Goal: Find contact information: Find contact information

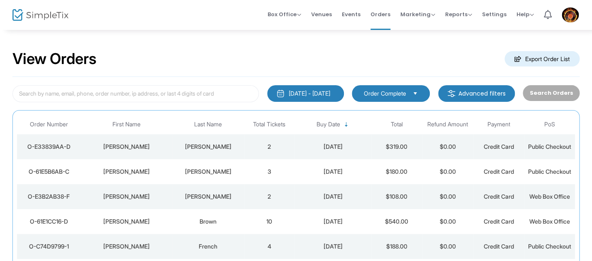
click at [273, 173] on td "3" at bounding box center [269, 171] width 51 height 25
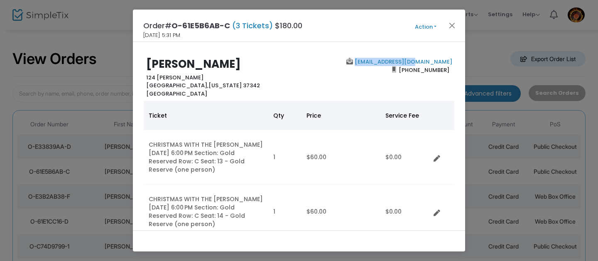
drag, startPoint x: 450, startPoint y: 60, endPoint x: 390, endPoint y: 63, distance: 60.2
click at [390, 63] on div "prlaurie@gmail.com (615) 866-8859" at bounding box center [377, 78] width 157 height 40
copy link "prlaurie@gmail.com"
click at [300, 73] on div "prlaurie@gmail.com (615) 866-8859" at bounding box center [377, 78] width 157 height 40
click at [455, 24] on button "Close" at bounding box center [451, 25] width 11 height 11
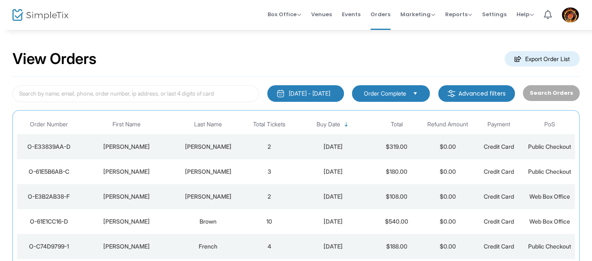
click at [271, 148] on td "2" at bounding box center [269, 146] width 51 height 25
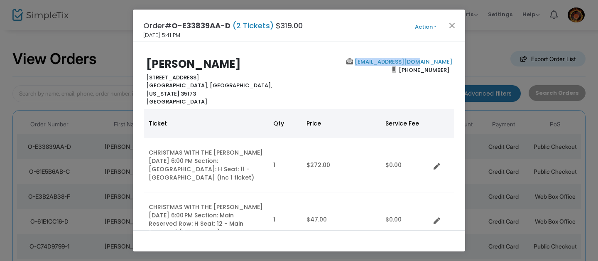
drag, startPoint x: 454, startPoint y: 60, endPoint x: 382, endPoint y: 62, distance: 72.6
click at [382, 62] on div "Gregory Dale Hobbs 692 Hickory Valley Road TRUSSVILLE, AL, Alabama 35173 United…" at bounding box center [299, 136] width 332 height 188
copy link "hobbs6338@gmail.com"
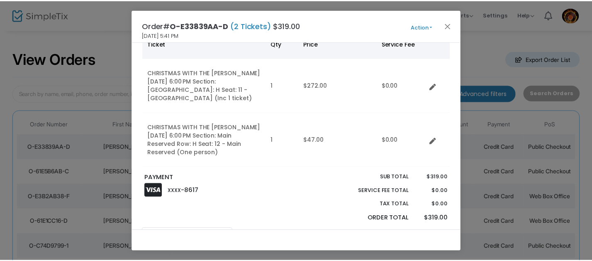
scroll to position [78, 0]
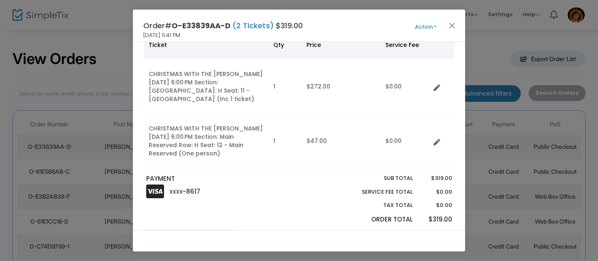
click at [309, 189] on div at bounding box center [318, 201] width 39 height 55
click at [454, 28] on button "Close" at bounding box center [451, 25] width 11 height 11
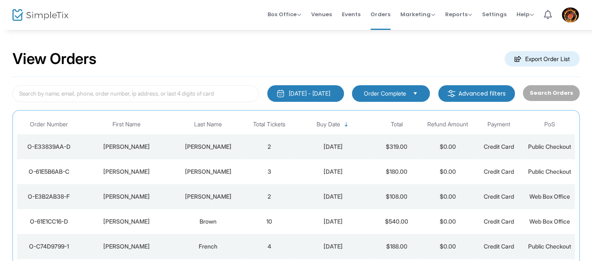
click at [267, 37] on div "View Orders Export Order List 1/1/2000 - 8/21/2025 Last 30 Days Today Yesterday…" at bounding box center [296, 209] width 592 height 361
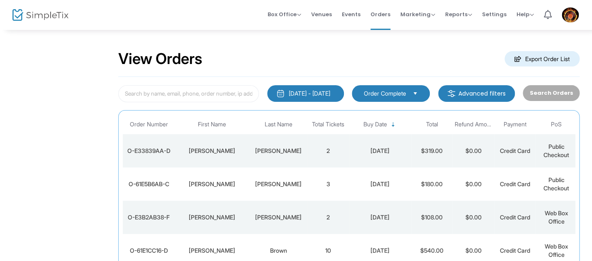
click at [276, 67] on div "View Orders Export Order List" at bounding box center [348, 58] width 461 height 35
click at [236, 17] on div "Box Office Sell Tickets Bookings Sell Season Pass Venues Memberships Events Ord…" at bounding box center [349, 15] width 486 height 30
click at [236, 49] on div "View Orders Export Order List" at bounding box center [348, 58] width 461 height 35
click at [229, 48] on div "View Orders Export Order List" at bounding box center [348, 58] width 461 height 35
click at [307, 155] on td "[PERSON_NAME]" at bounding box center [278, 150] width 58 height 33
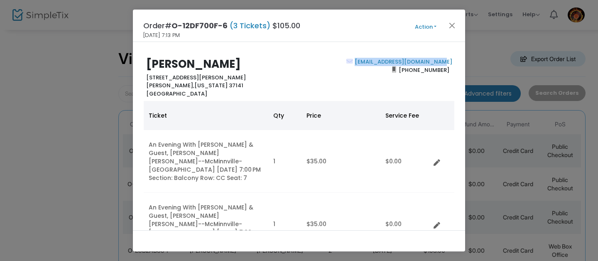
drag, startPoint x: 455, startPoint y: 62, endPoint x: 360, endPoint y: 65, distance: 94.7
click at [359, 65] on div "Ronald Vaughan 5552 Dixon Rd Orlinda, Tennessee 37141 United States shadybranch…" at bounding box center [299, 136] width 332 height 188
copy link "shadybranchfarm1@gmail.com"
click at [288, 67] on h2 "Ronald Vaughan" at bounding box center [220, 64] width 149 height 13
click at [291, 93] on div "Ronald Vaughan 5552 Dixon Rd Orlinda, Tennessee 37141 United States" at bounding box center [220, 78] width 157 height 40
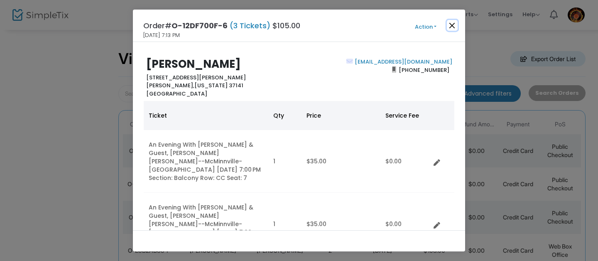
click at [452, 22] on button "Close" at bounding box center [451, 25] width 11 height 11
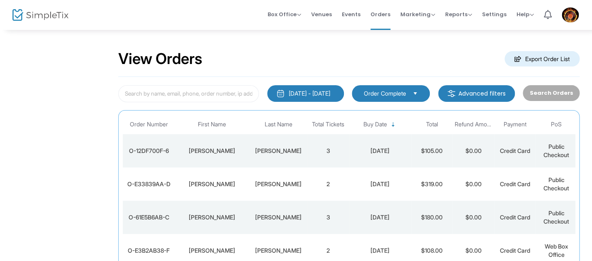
click at [365, 49] on div "View Orders Export Order List" at bounding box center [348, 58] width 461 height 35
click at [207, 15] on div "Box Office Sell Tickets Bookings Sell Season Pass Venues Memberships Events Ord…" at bounding box center [349, 15] width 486 height 30
click at [227, 21] on div "Box Office Sell Tickets Bookings Sell Season Pass Venues Memberships Events Ord…" at bounding box center [349, 15] width 486 height 30
click at [343, 50] on div "View Orders Export Order List" at bounding box center [348, 58] width 461 height 35
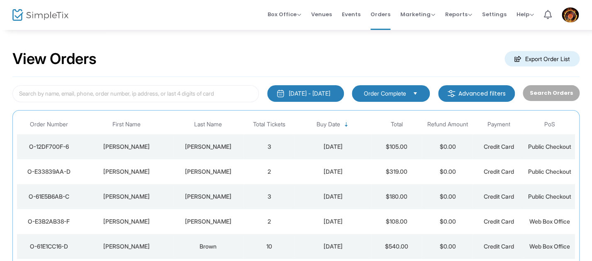
click at [337, 46] on div "View Orders Export Order List" at bounding box center [295, 58] width 567 height 35
